Goal: Check status

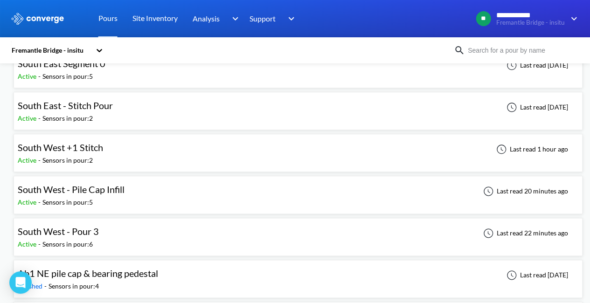
scroll to position [484, 5]
click at [180, 227] on div "South West - Pour 3 Active - Sensors in pour: 6 Last read 22 minutes ago" at bounding box center [298, 237] width 561 height 30
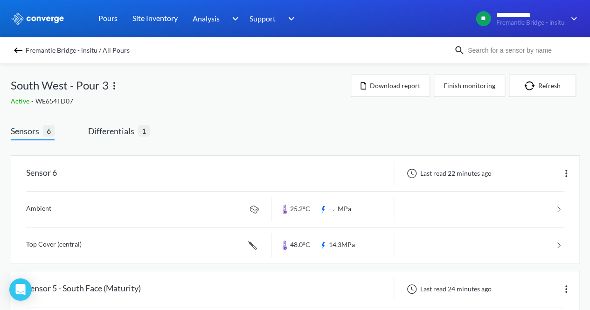
click at [124, 130] on span "Differentials" at bounding box center [113, 131] width 50 height 13
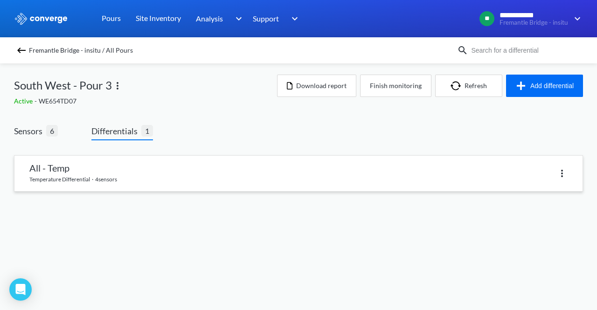
click at [144, 170] on link at bounding box center [298, 173] width 568 height 35
